Goal: Task Accomplishment & Management: Use online tool/utility

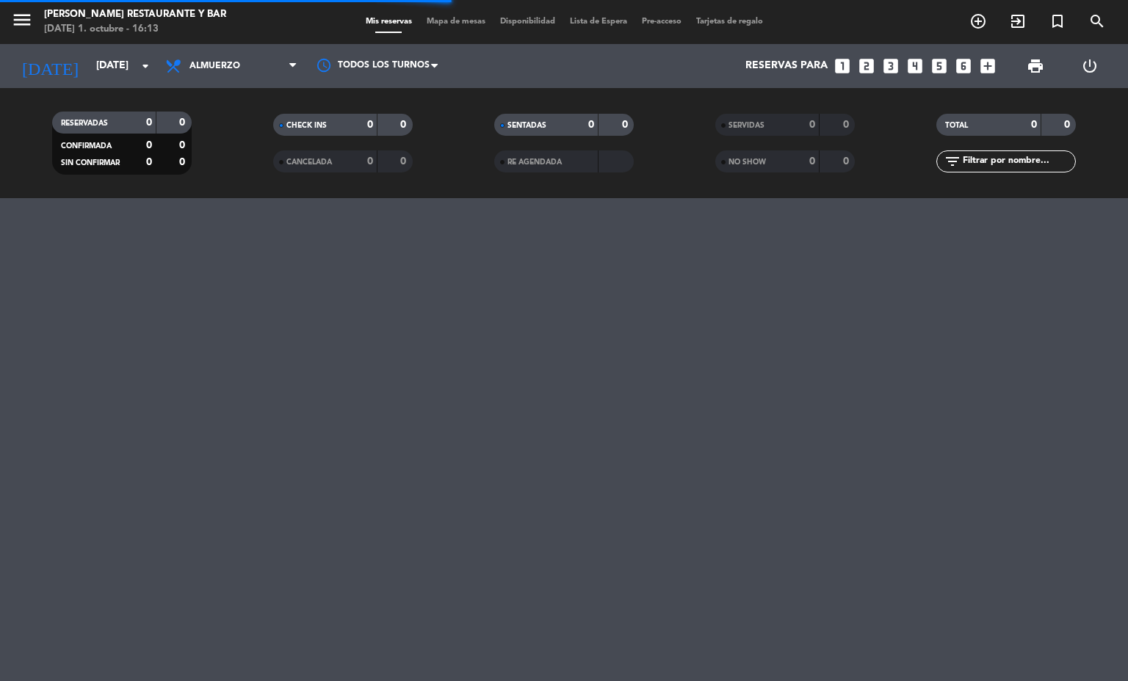
click at [454, 22] on span "Mapa de mesas" at bounding box center [455, 22] width 73 height 8
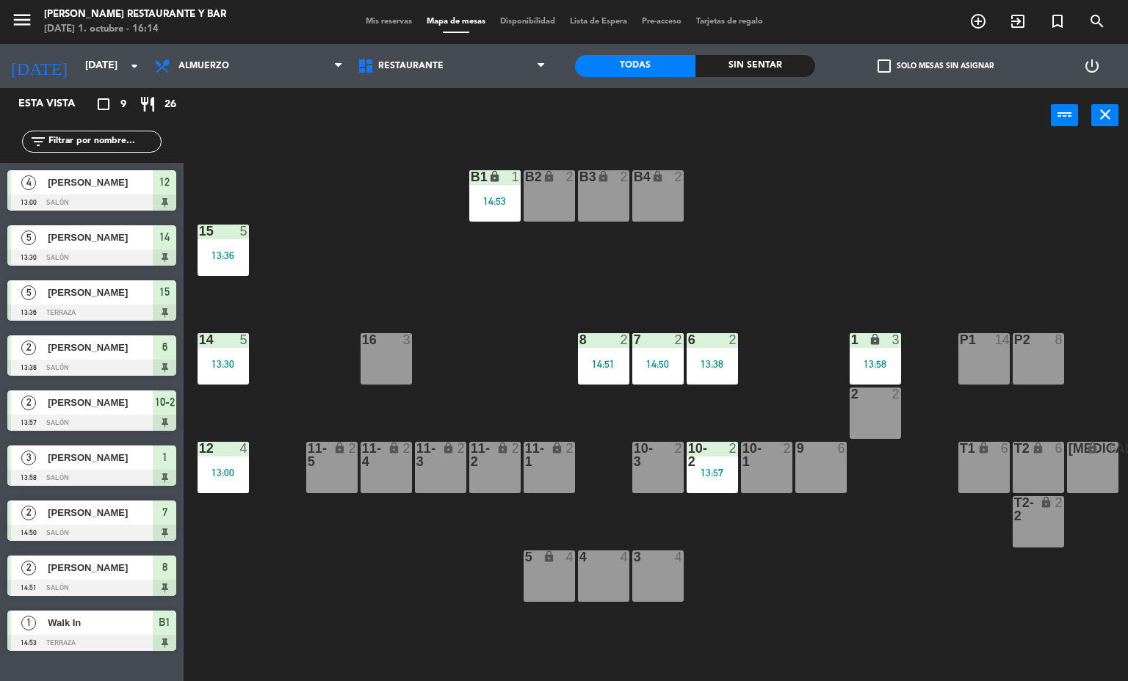
click at [492, 203] on div "14:53" at bounding box center [494, 201] width 51 height 10
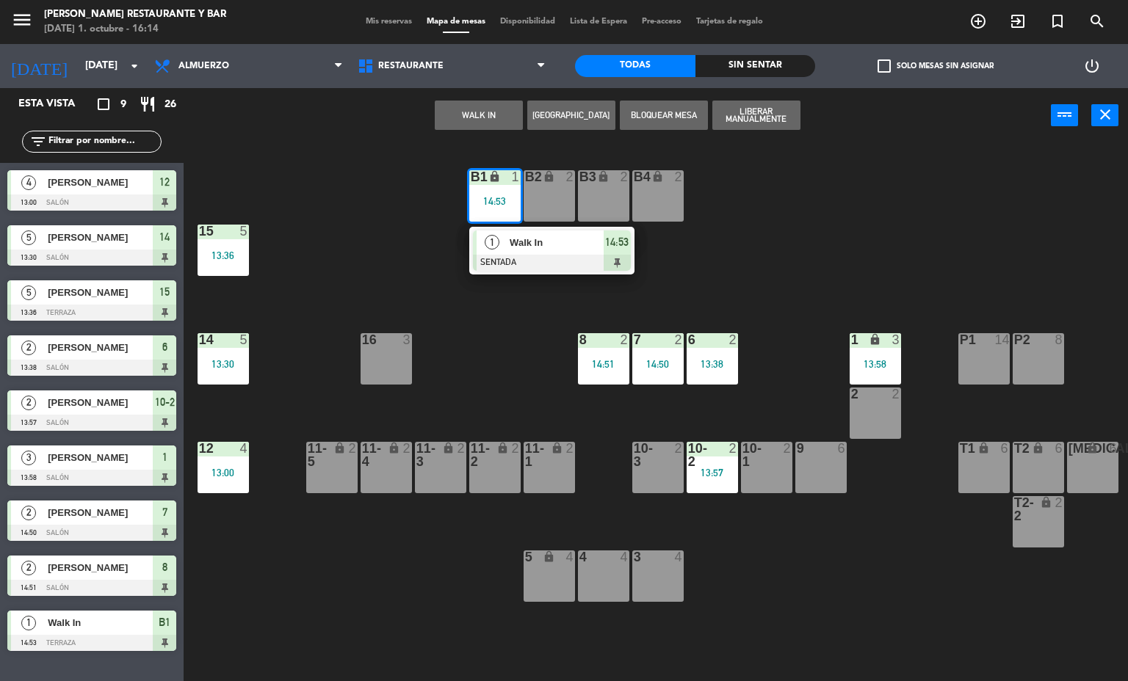
click at [599, 261] on div at bounding box center [552, 263] width 158 height 16
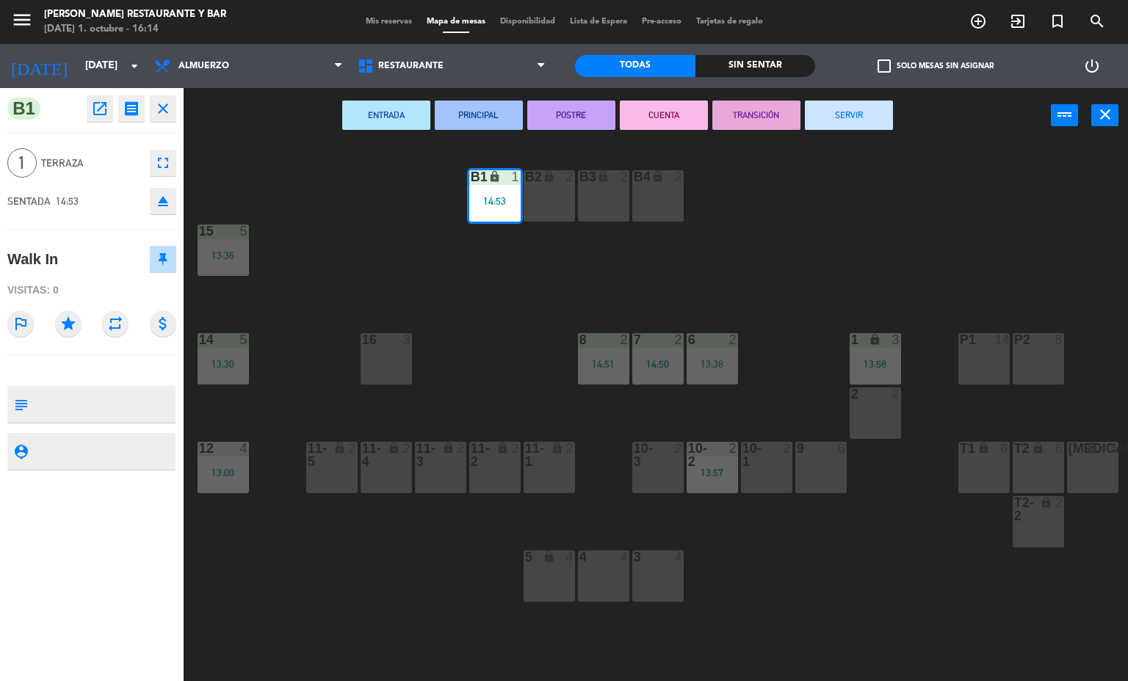
click at [858, 117] on button "SERVIR" at bounding box center [849, 115] width 88 height 29
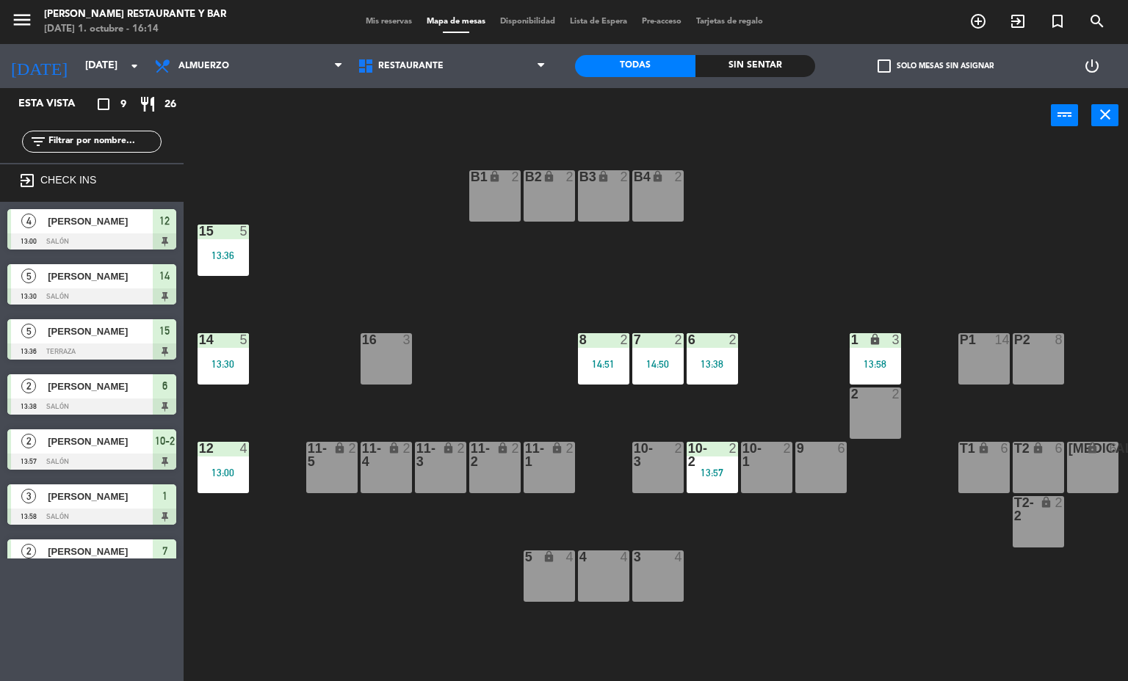
scroll to position [18, 0]
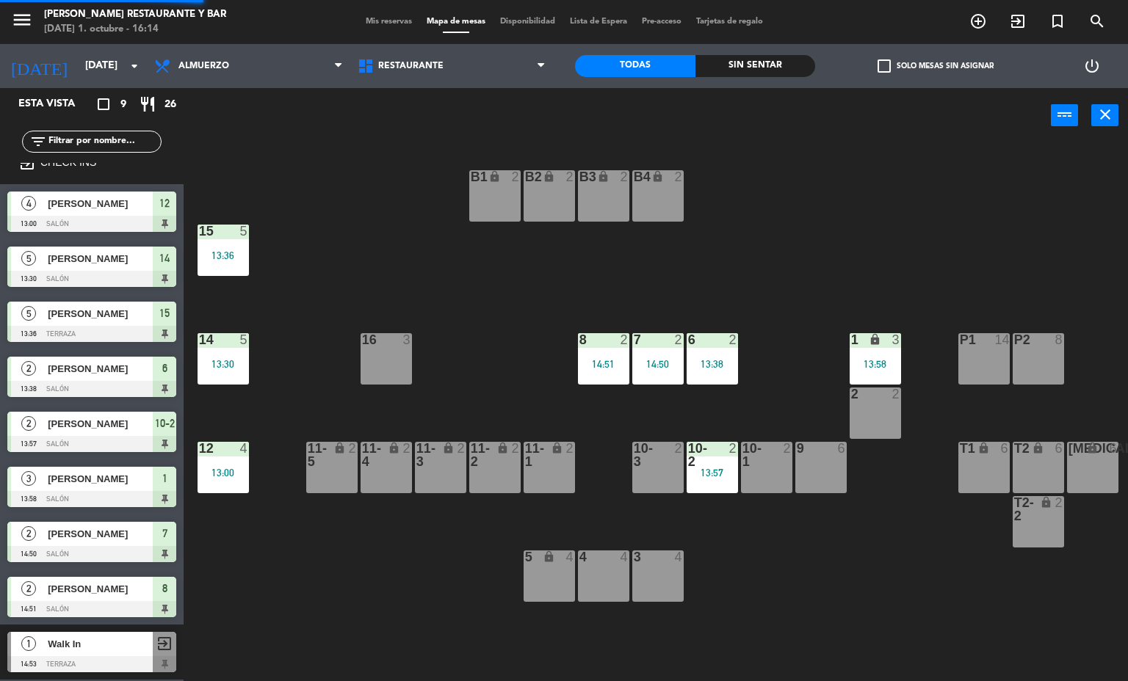
click at [234, 242] on div "15 5 13:36" at bounding box center [223, 250] width 51 height 51
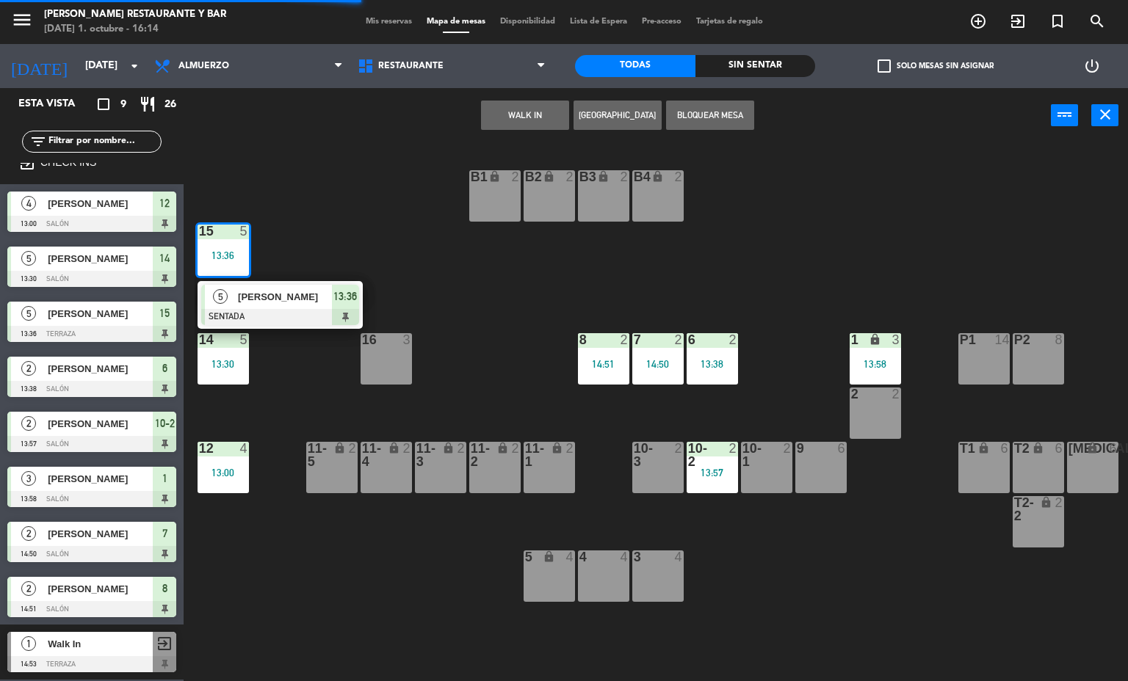
click at [339, 298] on span "13:36" at bounding box center [344, 297] width 23 height 18
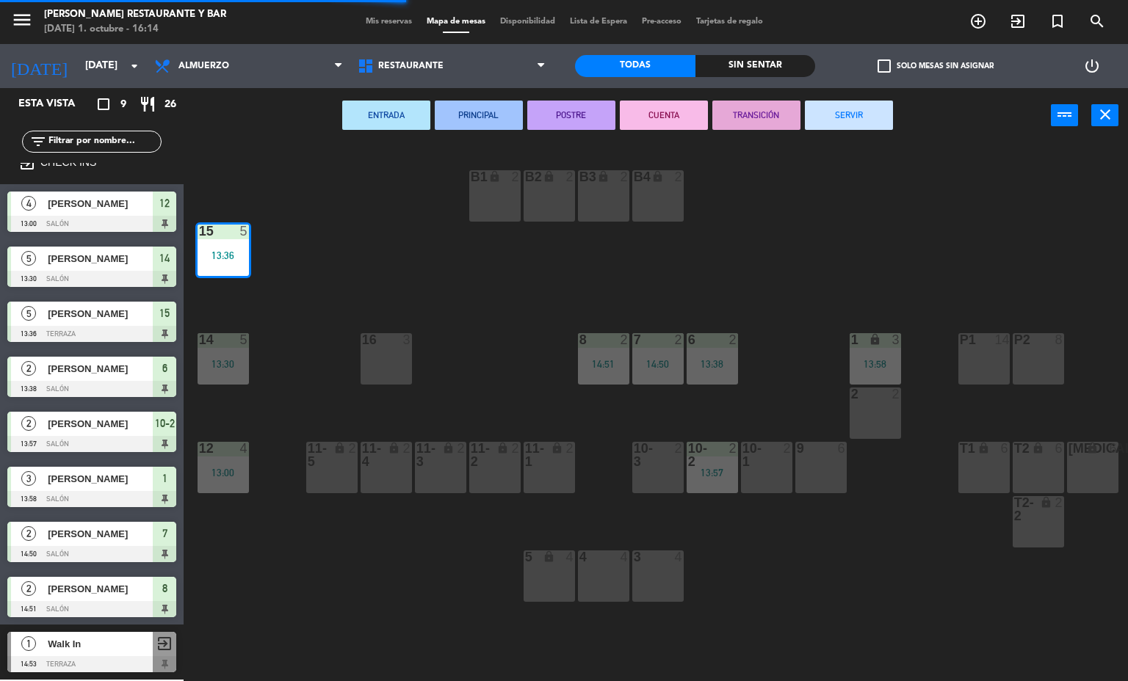
click at [850, 115] on button "SERVIR" at bounding box center [849, 115] width 88 height 29
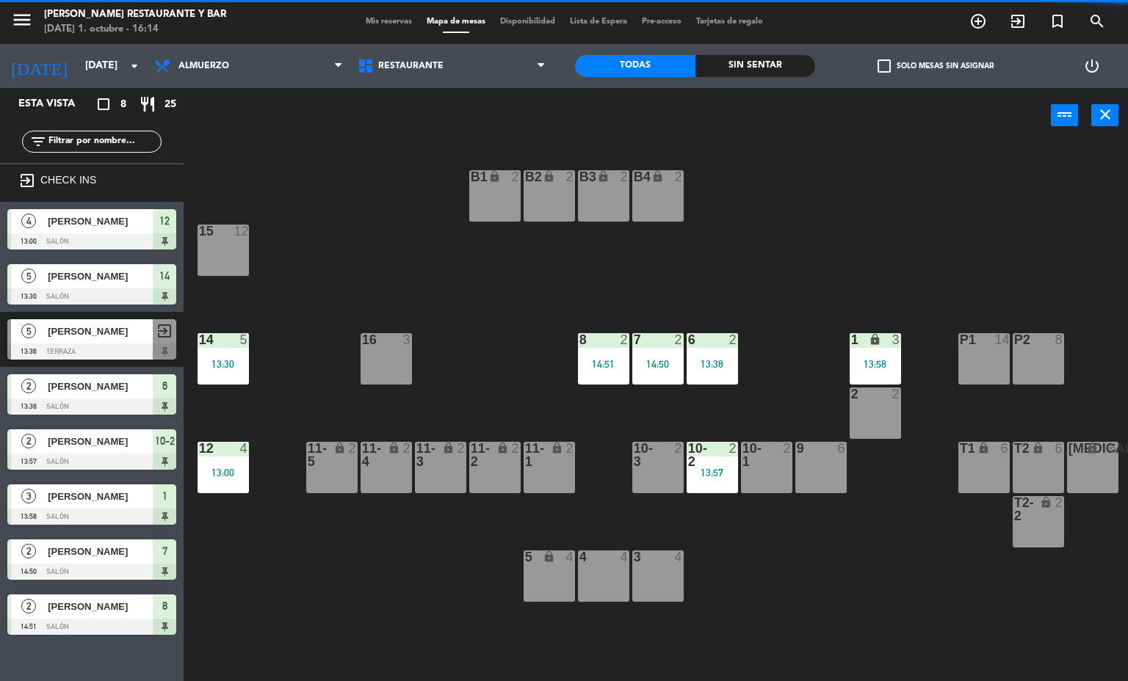
click at [233, 351] on div "14 5 13:30" at bounding box center [223, 358] width 51 height 51
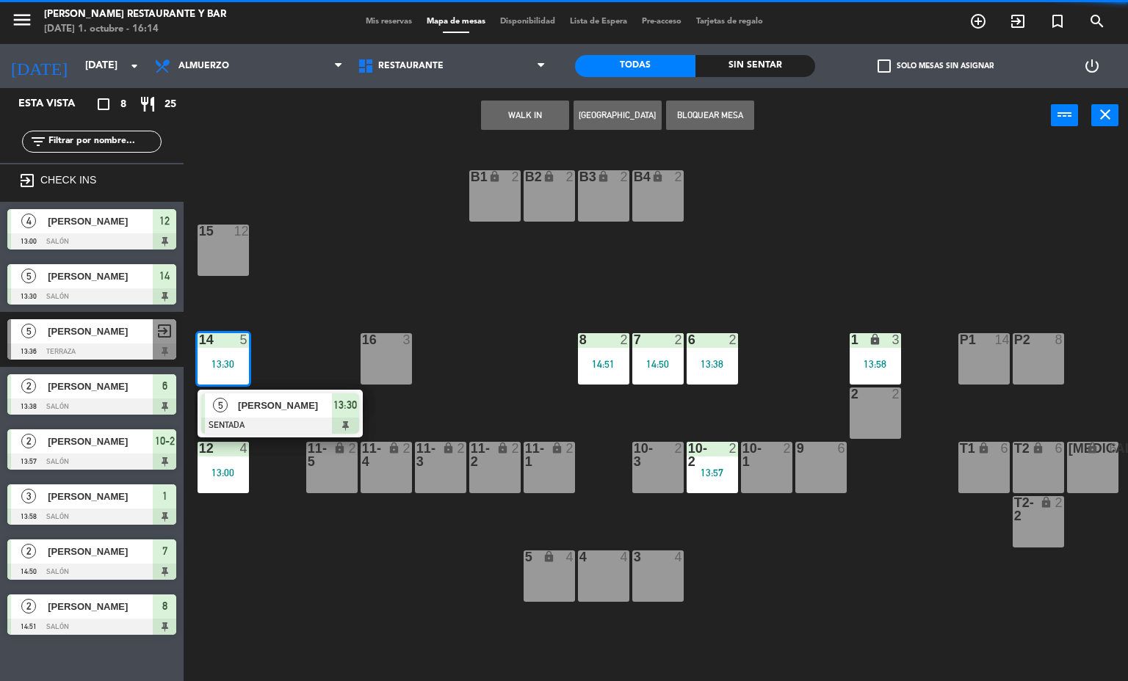
click at [336, 402] on span "13:30" at bounding box center [344, 405] width 23 height 18
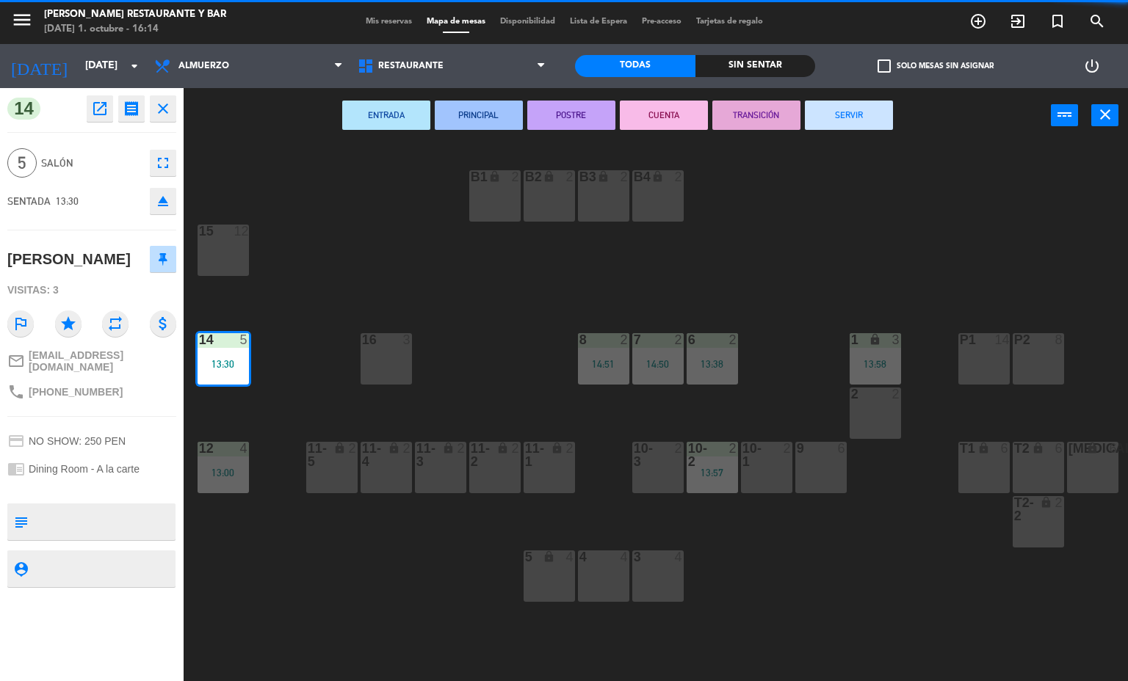
click at [849, 115] on button "SERVIR" at bounding box center [849, 115] width 88 height 29
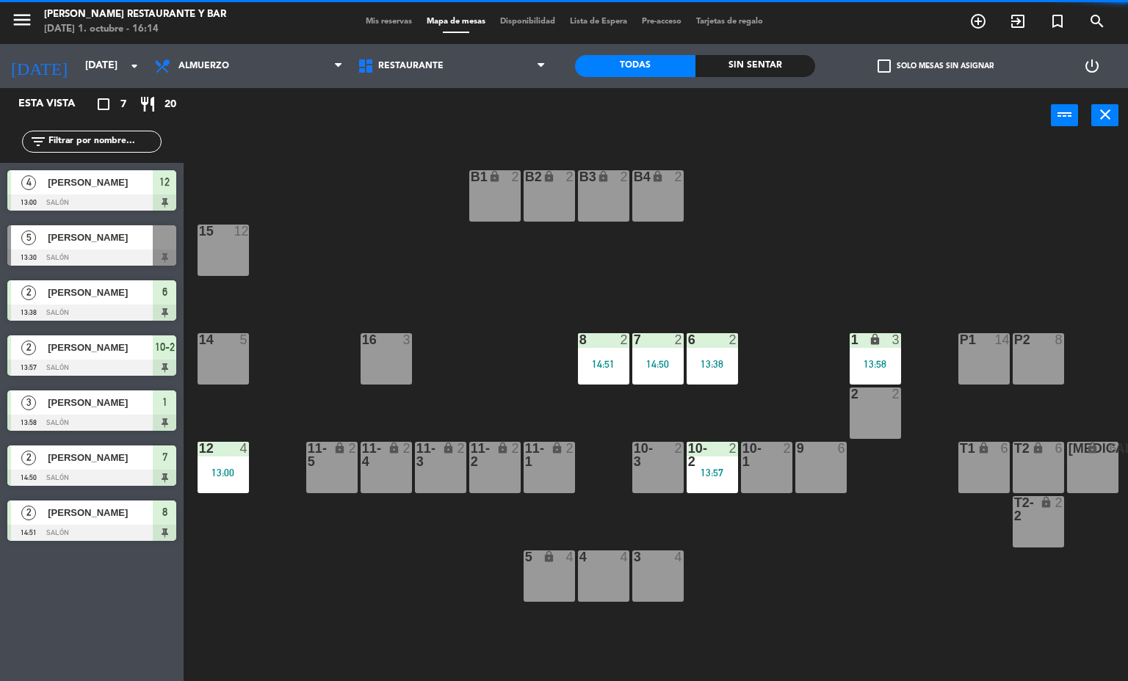
click at [219, 463] on div "12 4 13:00" at bounding box center [223, 467] width 51 height 51
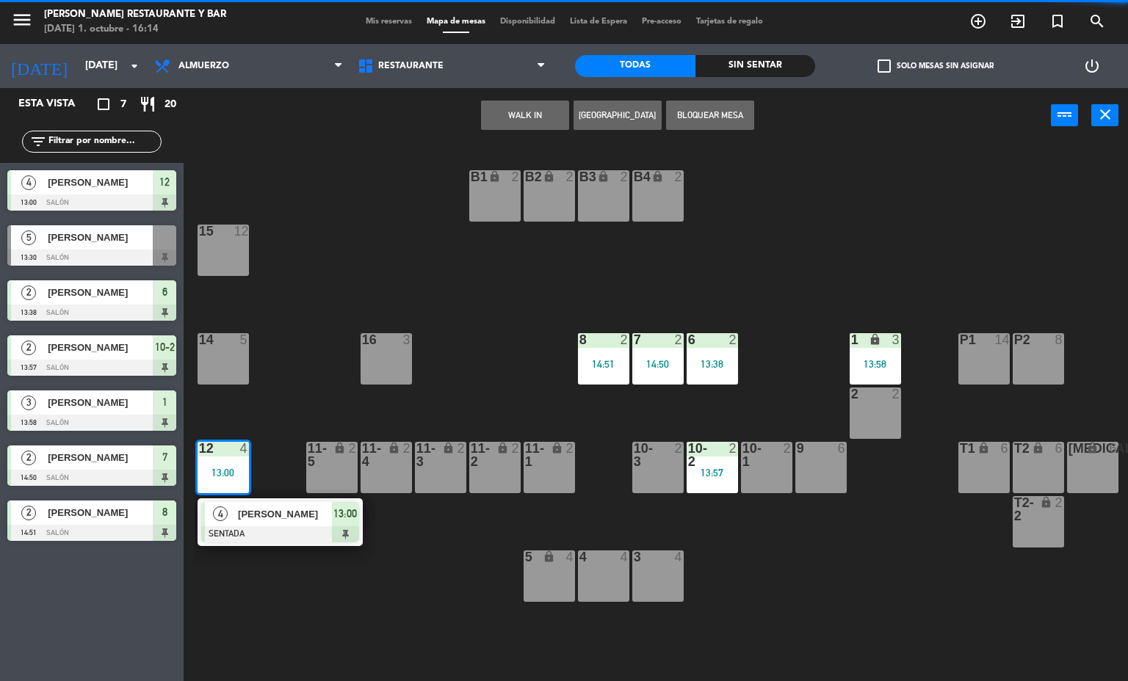
click at [291, 526] on div at bounding box center [280, 534] width 158 height 16
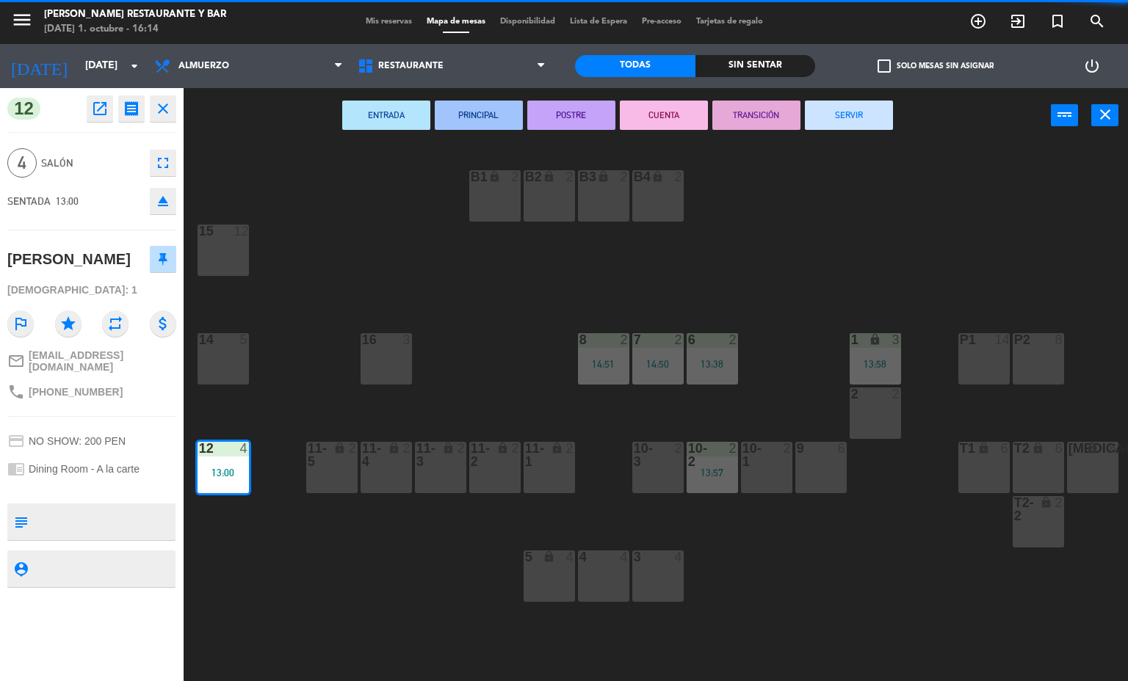
click at [849, 113] on button "SERVIR" at bounding box center [849, 115] width 88 height 29
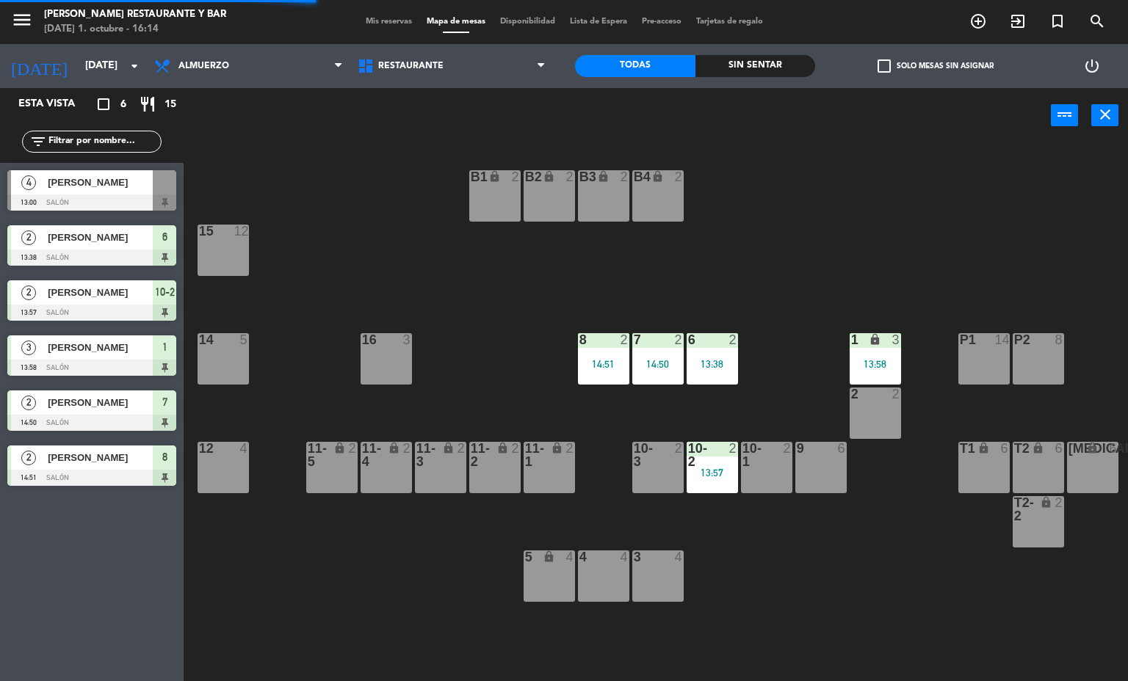
click at [706, 474] on div "13:57" at bounding box center [712, 473] width 51 height 10
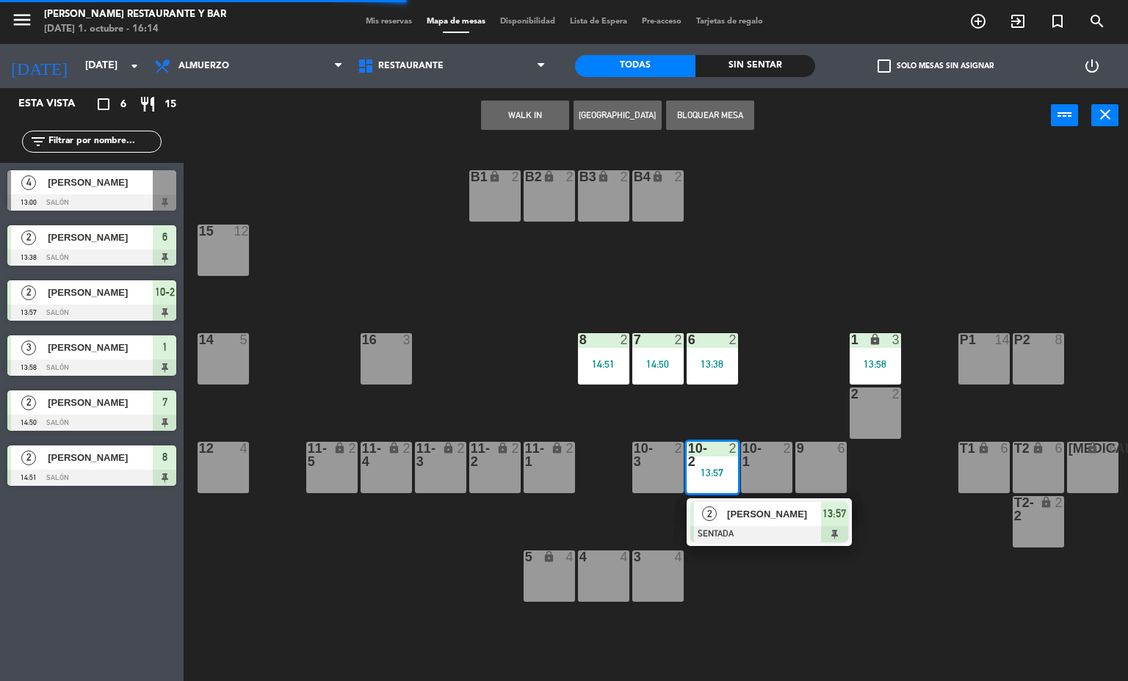
click at [765, 531] on div at bounding box center [769, 534] width 158 height 16
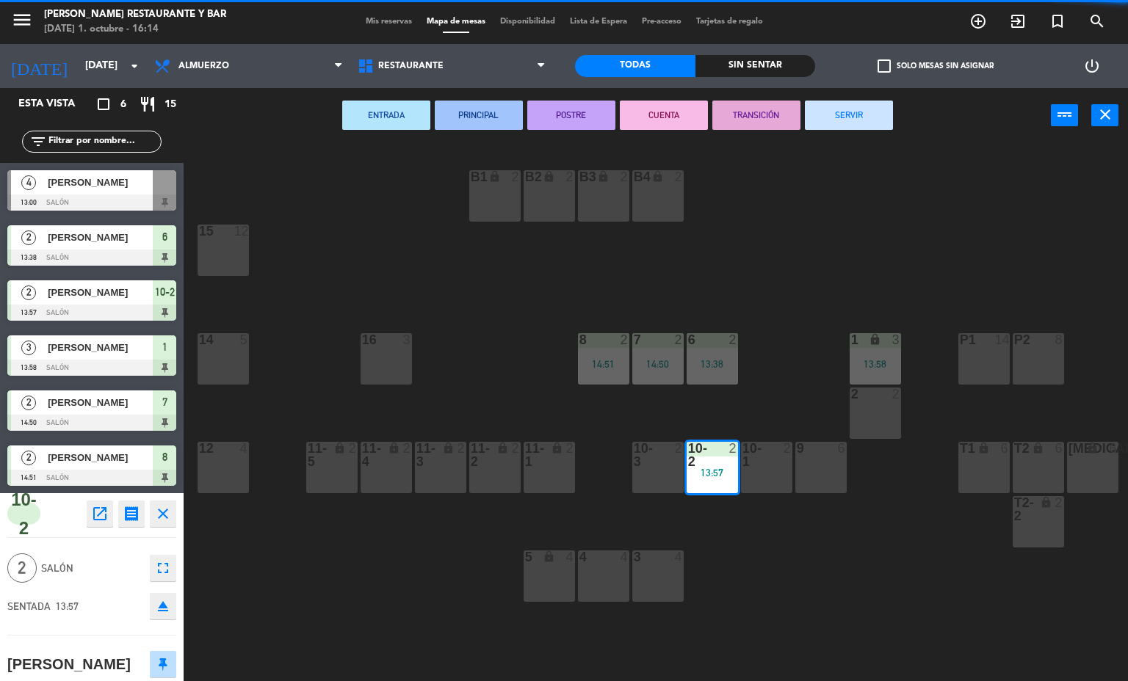
click at [850, 115] on button "SERVIR" at bounding box center [849, 115] width 88 height 29
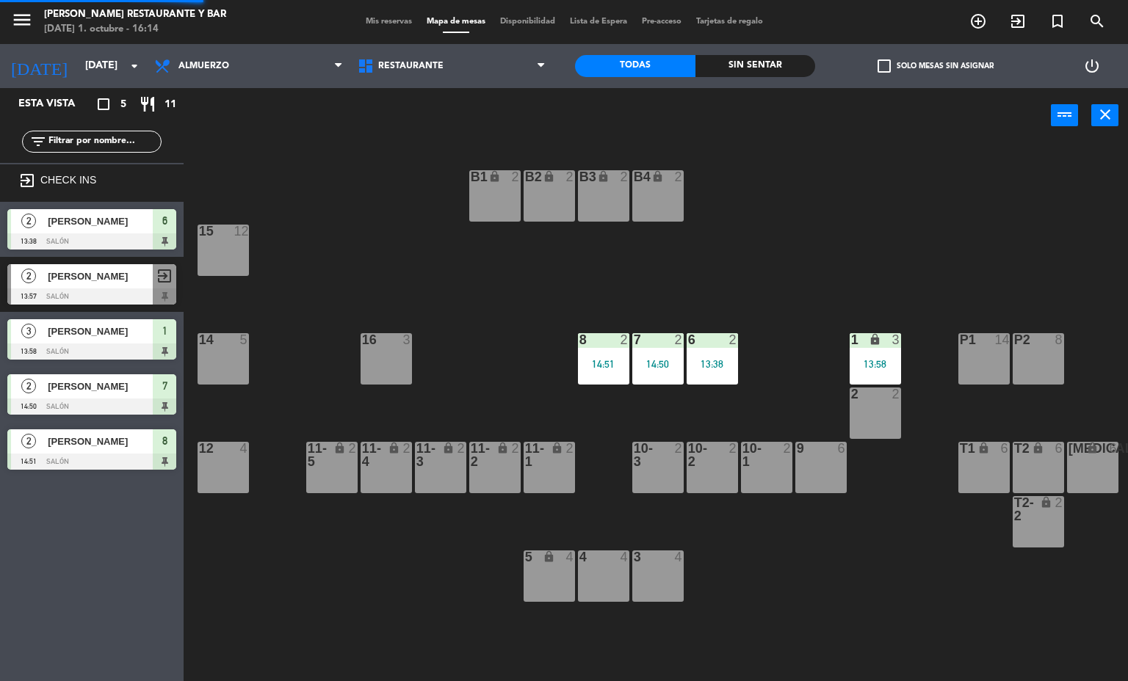
click at [666, 355] on div "7 2 14:50" at bounding box center [657, 358] width 51 height 51
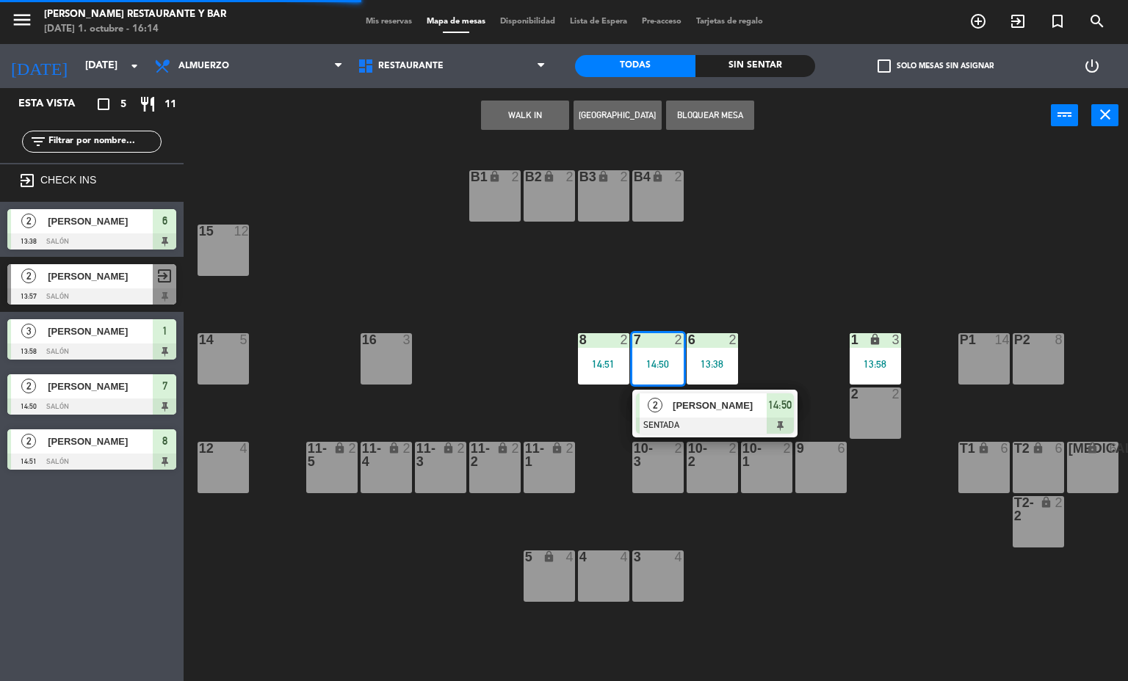
click at [711, 403] on span "[PERSON_NAME]" at bounding box center [720, 405] width 94 height 15
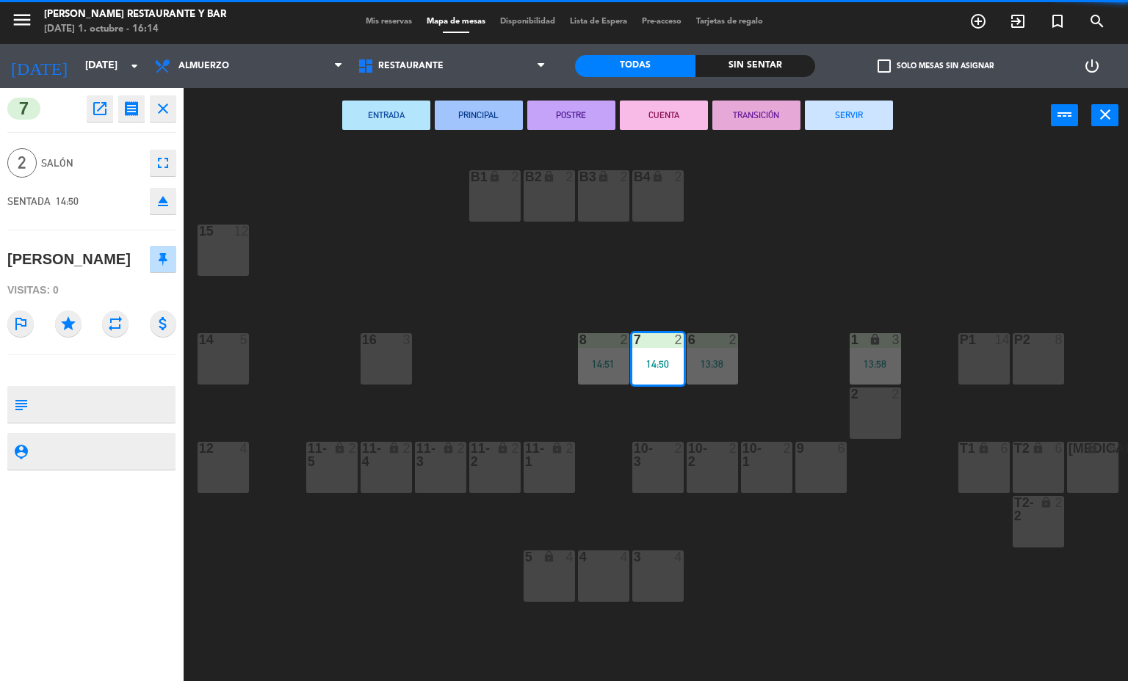
click at [852, 115] on button "SERVIR" at bounding box center [849, 115] width 88 height 29
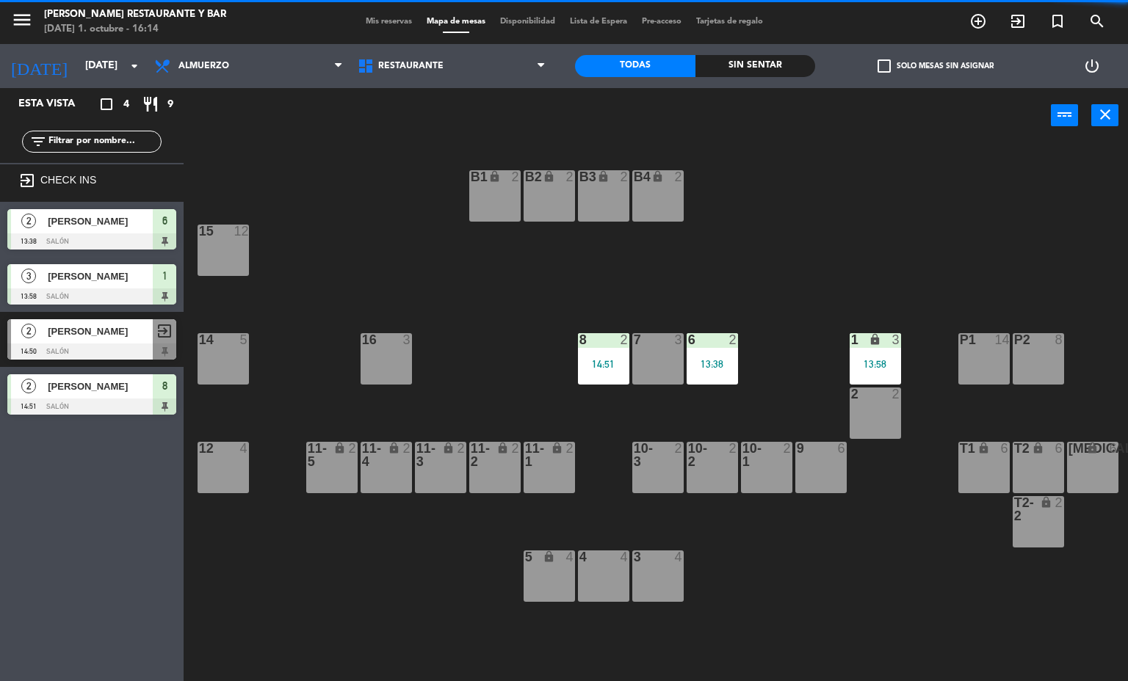
click at [698, 339] on div "6" at bounding box center [687, 339] width 24 height 13
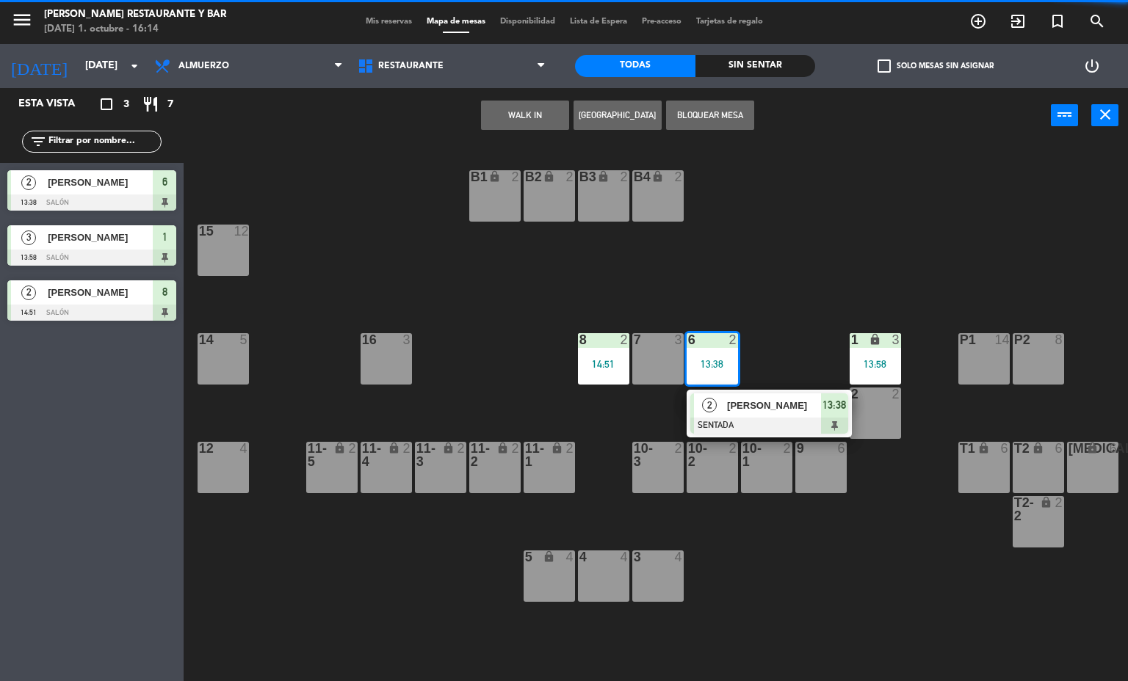
click at [747, 419] on div at bounding box center [769, 426] width 158 height 16
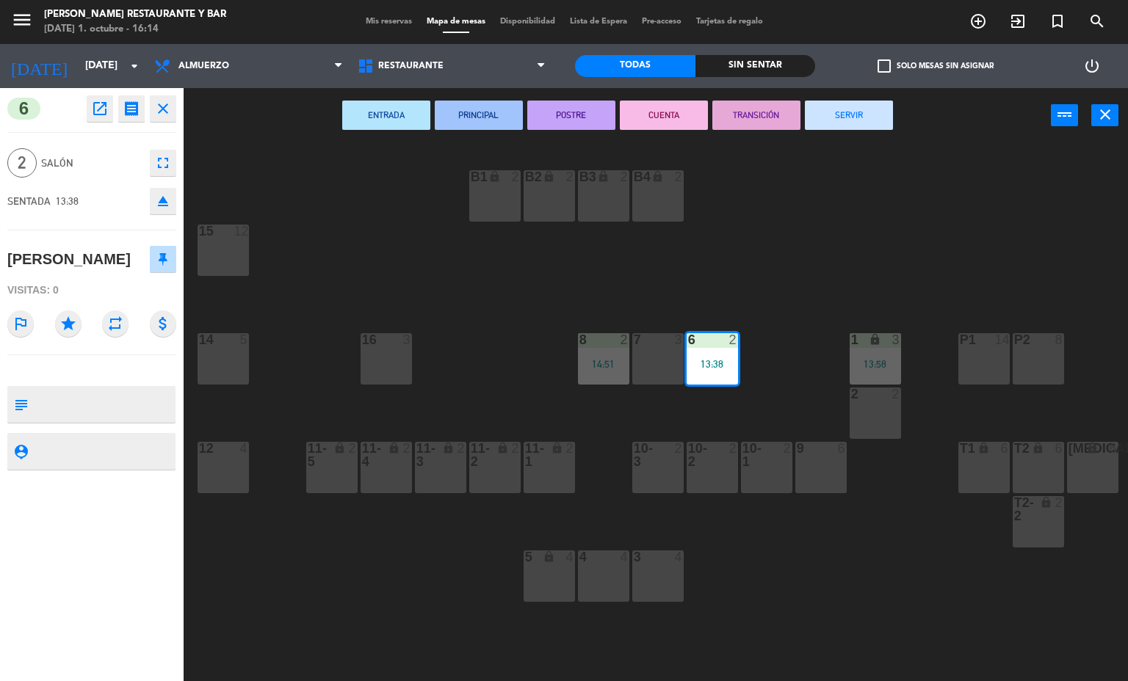
click at [860, 113] on button "SERVIR" at bounding box center [849, 115] width 88 height 29
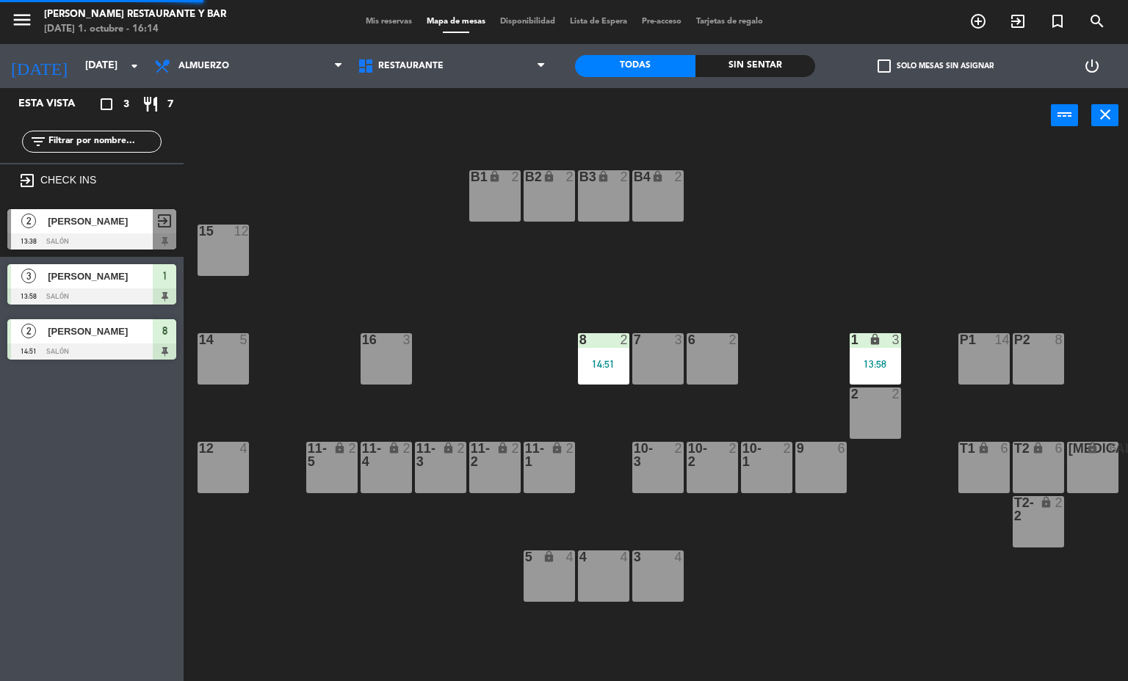
click at [604, 355] on div "8 2 14:51" at bounding box center [603, 358] width 51 height 51
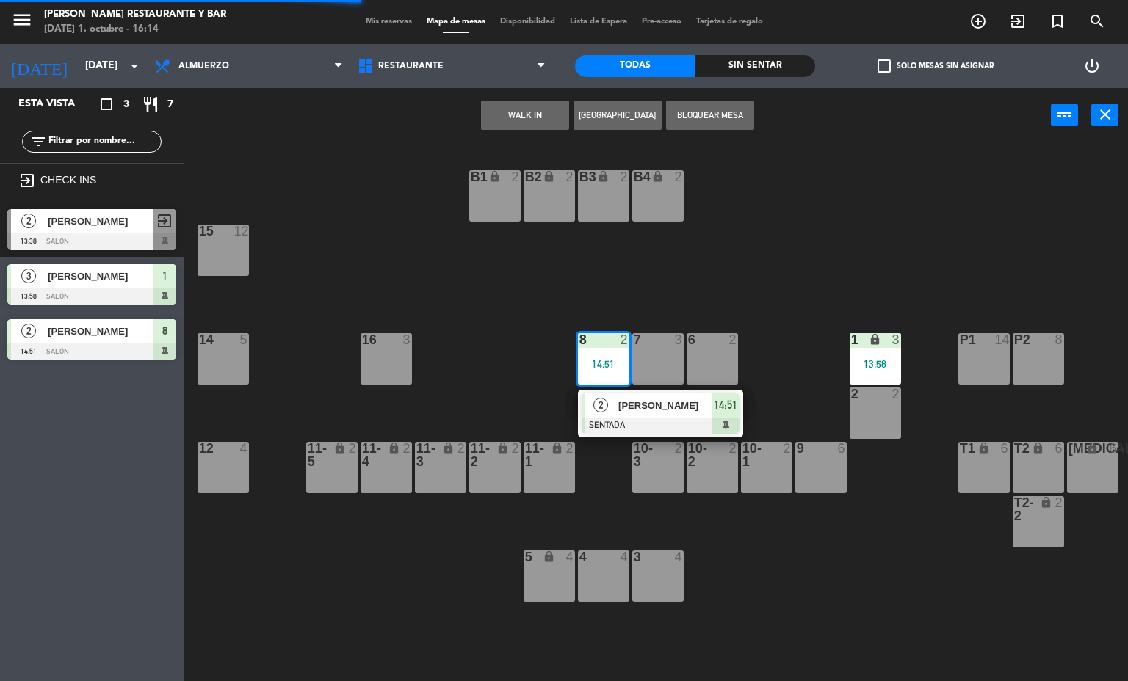
click at [689, 399] on span "[PERSON_NAME]" at bounding box center [665, 405] width 94 height 15
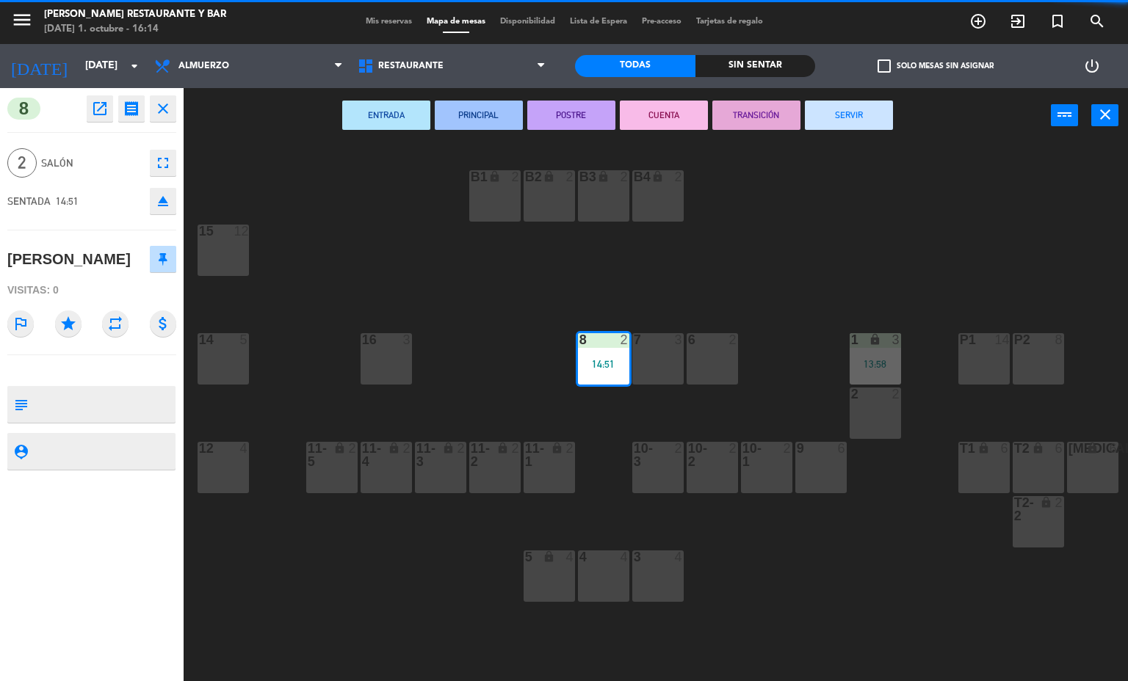
click at [850, 115] on button "SERVIR" at bounding box center [849, 115] width 88 height 29
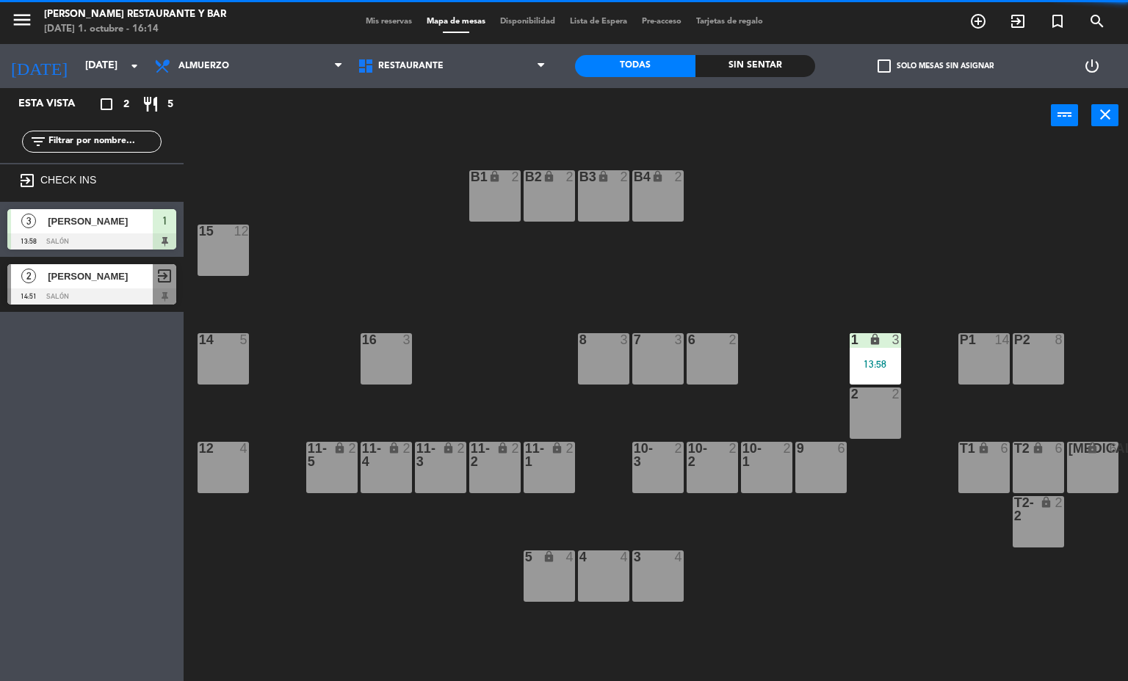
click at [863, 340] on div "lock" at bounding box center [875, 340] width 24 height 14
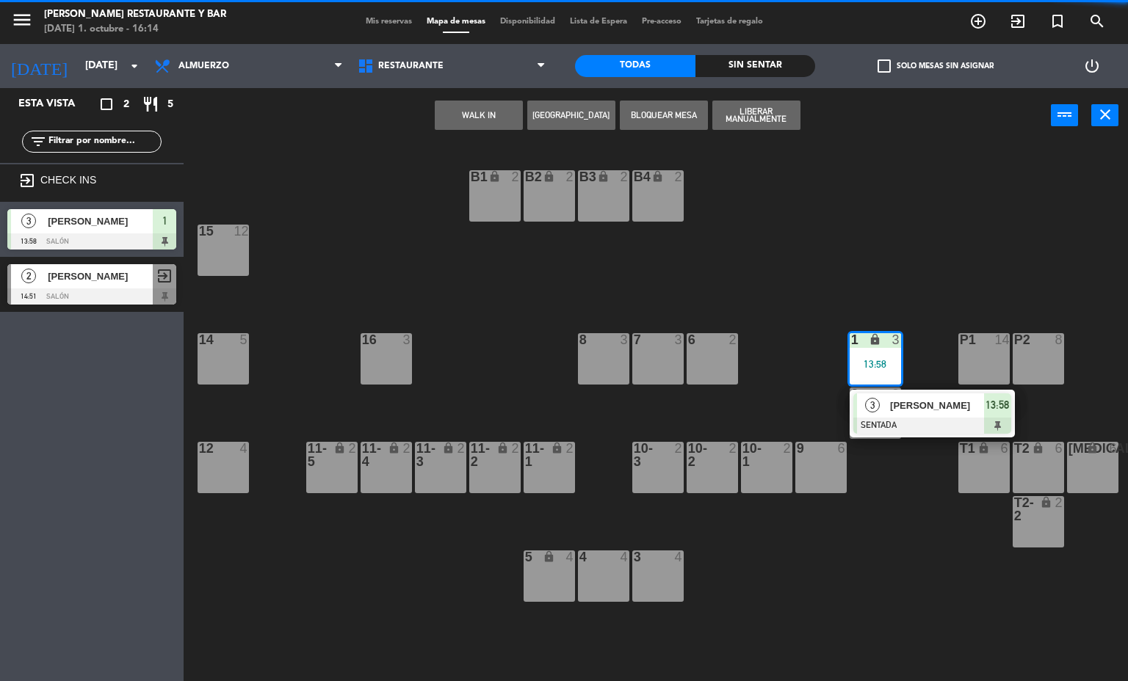
click at [910, 408] on span "[PERSON_NAME]" at bounding box center [937, 405] width 94 height 15
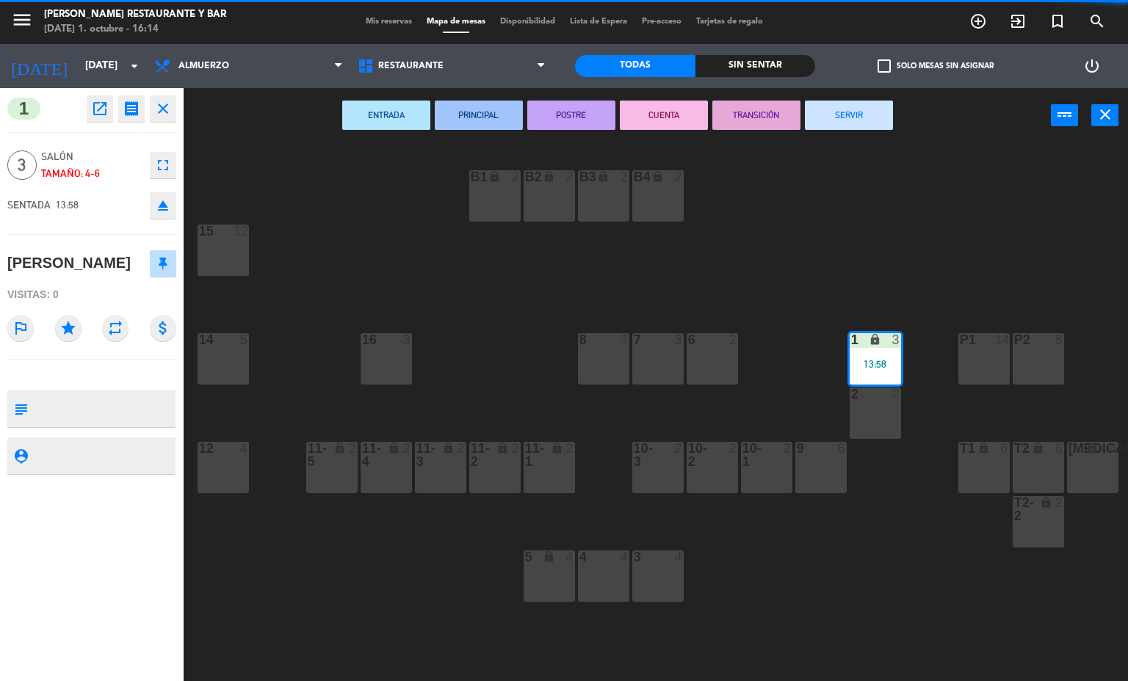
click at [839, 119] on button "SERVIR" at bounding box center [849, 115] width 88 height 29
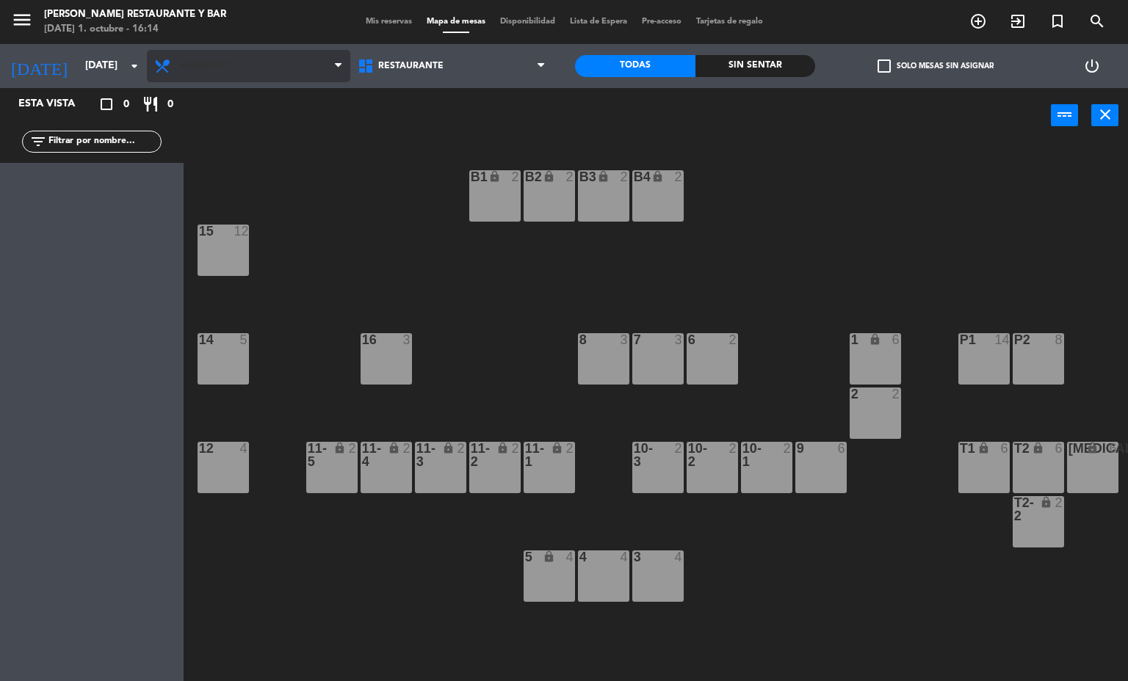
click at [284, 77] on span "Almuerzo" at bounding box center [248, 66] width 203 height 32
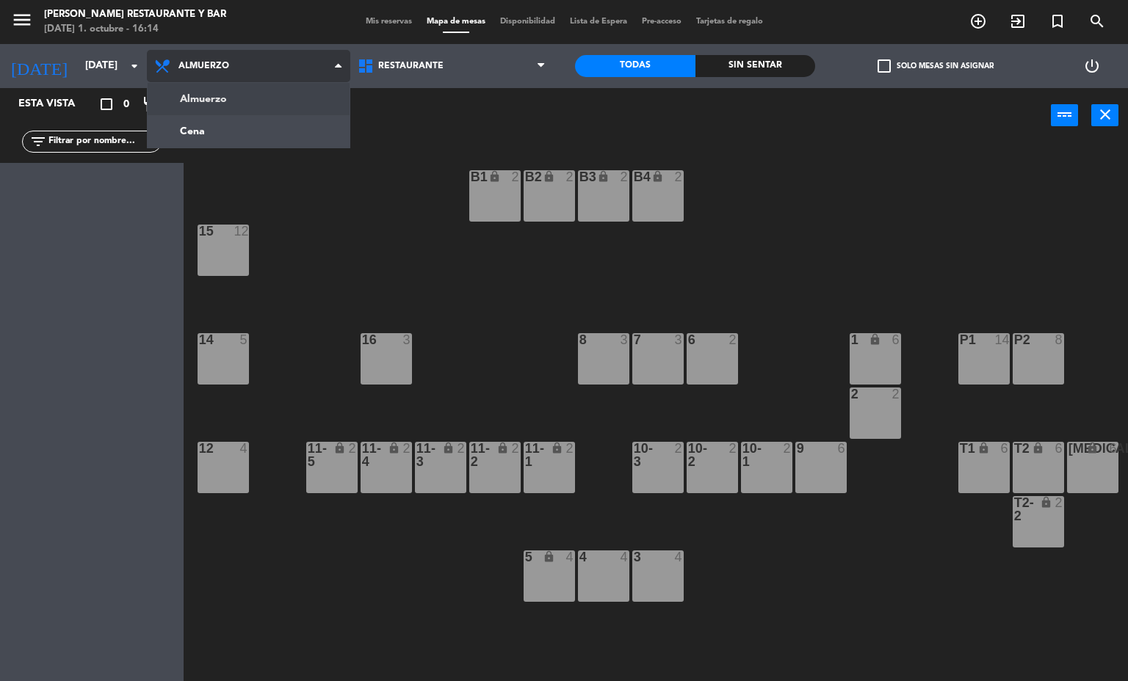
click at [269, 140] on ng-component "menu [PERSON_NAME] Restaurante y Bar [DATE] 1. octubre - 16:14 Mis reservas Map…" at bounding box center [564, 341] width 1128 height 682
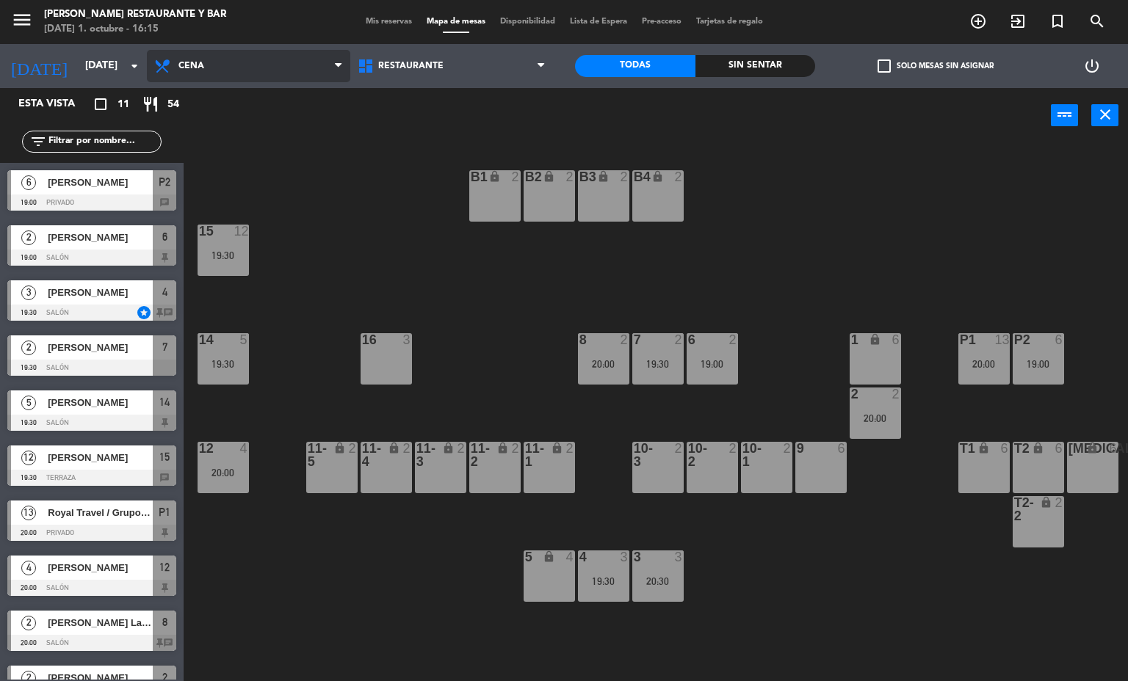
click at [316, 68] on span "Cena" at bounding box center [248, 66] width 203 height 32
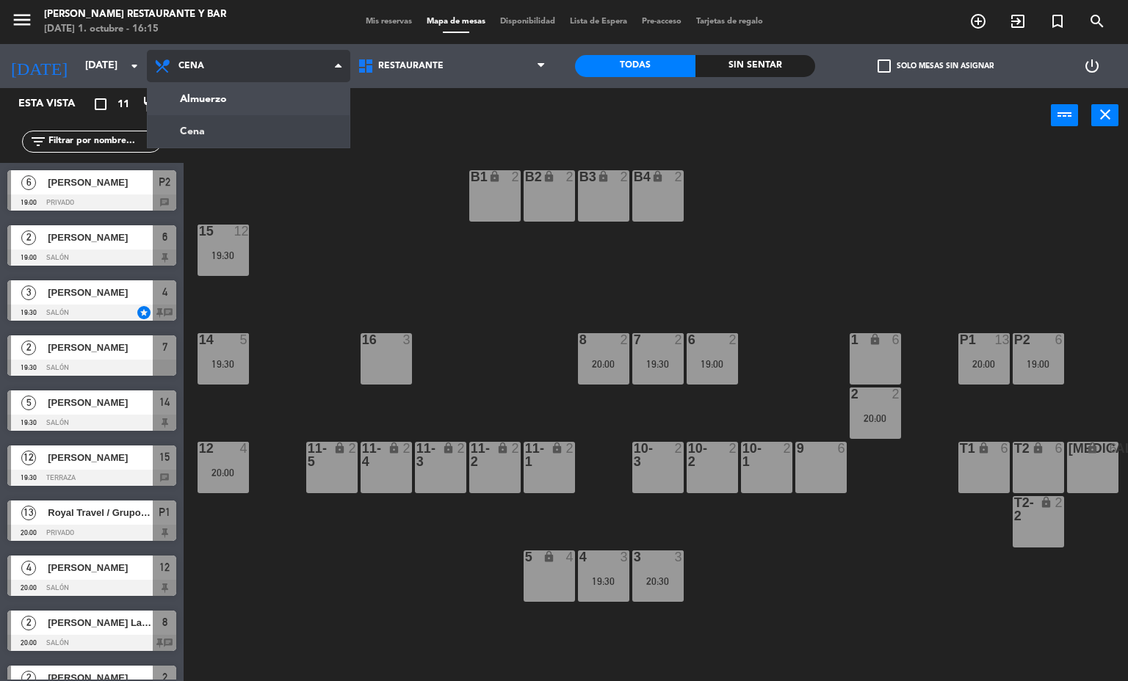
click at [228, 128] on ng-component "menu [PERSON_NAME] Restaurante y Bar [DATE] 1. octubre - 16:15 Mis reservas Map…" at bounding box center [564, 341] width 1128 height 682
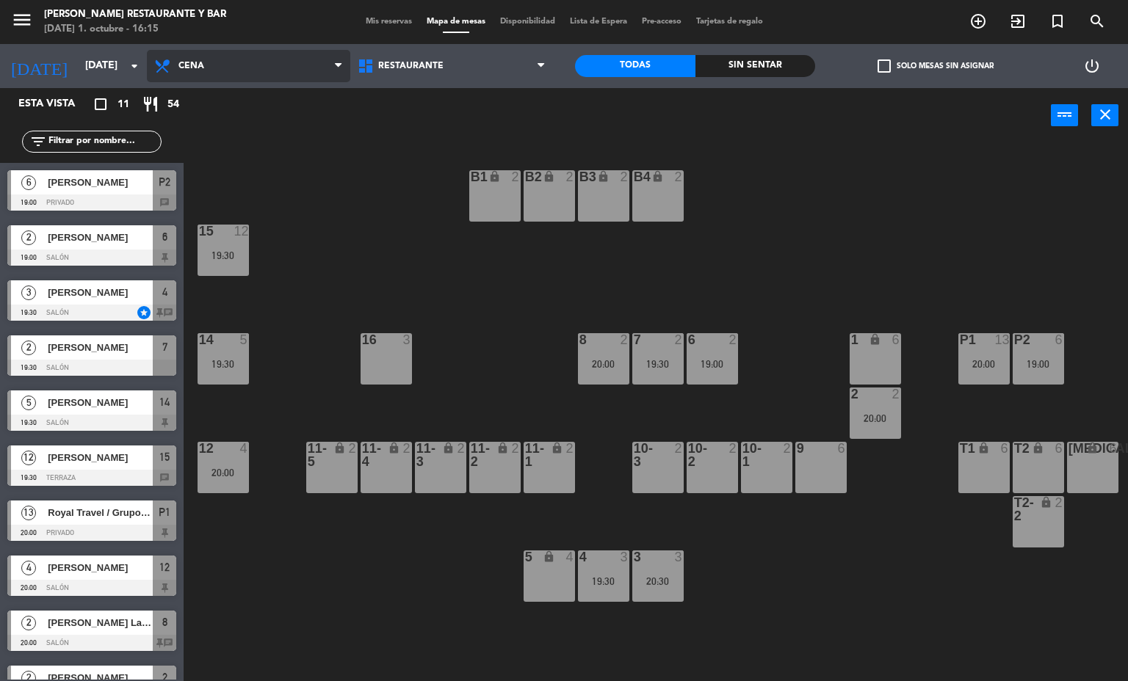
click at [242, 76] on span "Cena" at bounding box center [248, 66] width 203 height 32
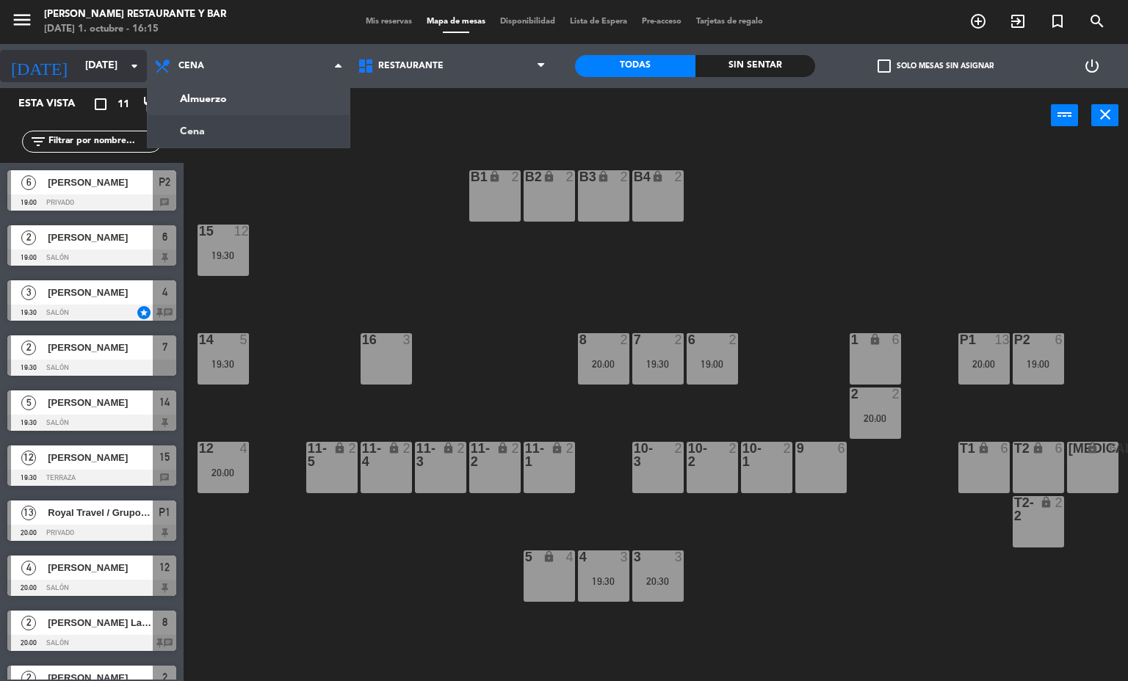
click at [120, 66] on input "[DATE]" at bounding box center [148, 66] width 140 height 26
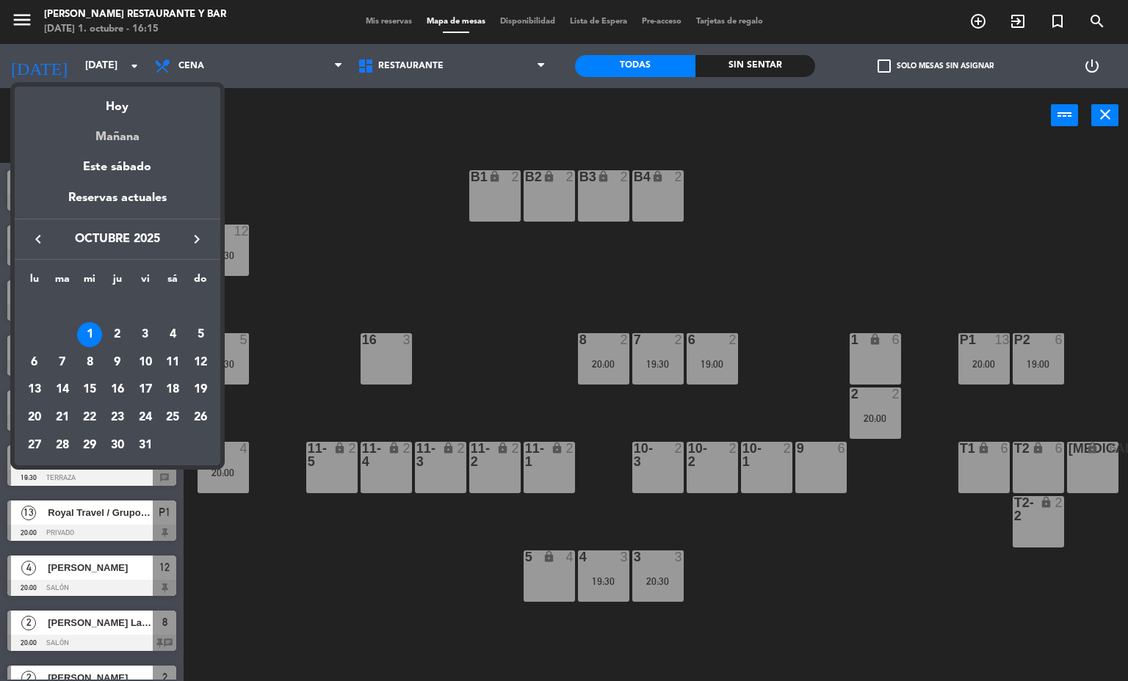
click at [126, 137] on div "Mañana" at bounding box center [118, 132] width 206 height 30
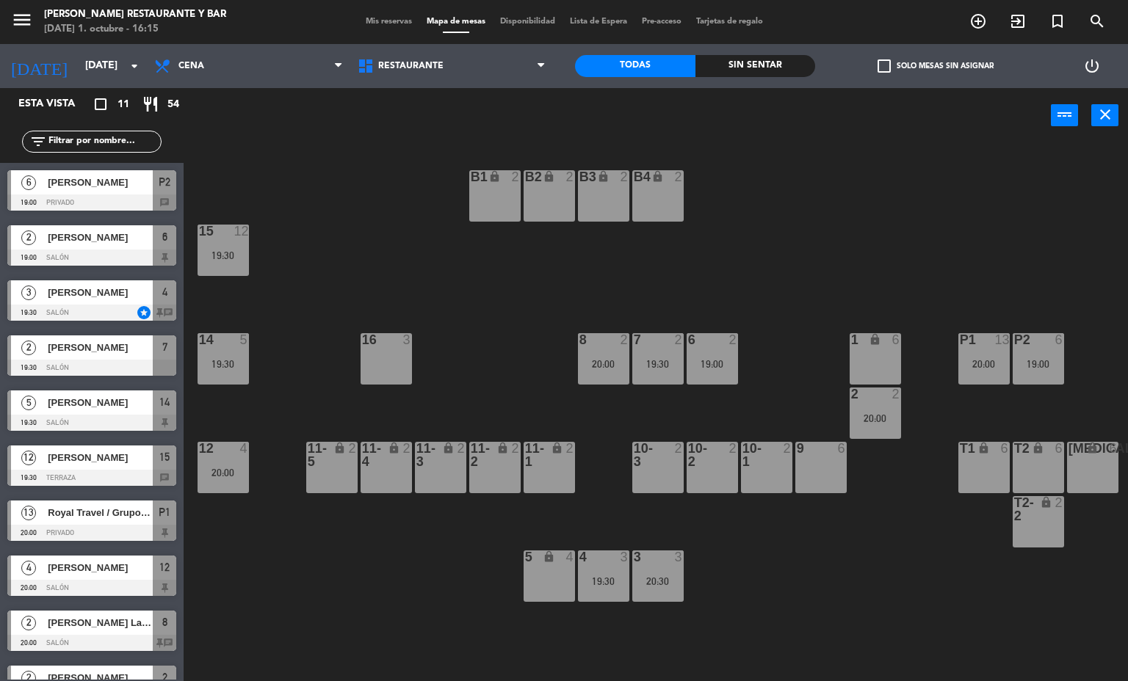
type input "[DEMOGRAPHIC_DATA][DATE]"
click at [373, 26] on div "Mis reservas Mapa de mesas Disponibilidad Lista de Espera Pre-acceso Tarjetas d…" at bounding box center [564, 21] width 412 height 13
click at [480, 328] on div "B1 lock 2 B2 lock 2 B3 lock 2 B4 lock 2 15 7 19:30 14 4 19:00 8 3 20:00 7 2 19:…" at bounding box center [661, 413] width 933 height 538
